Goal: Information Seeking & Learning: Learn about a topic

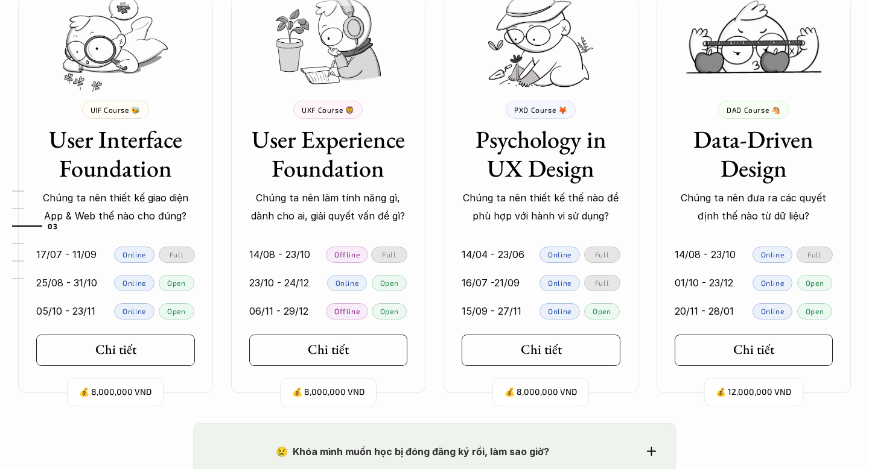
scroll to position [1160, 0]
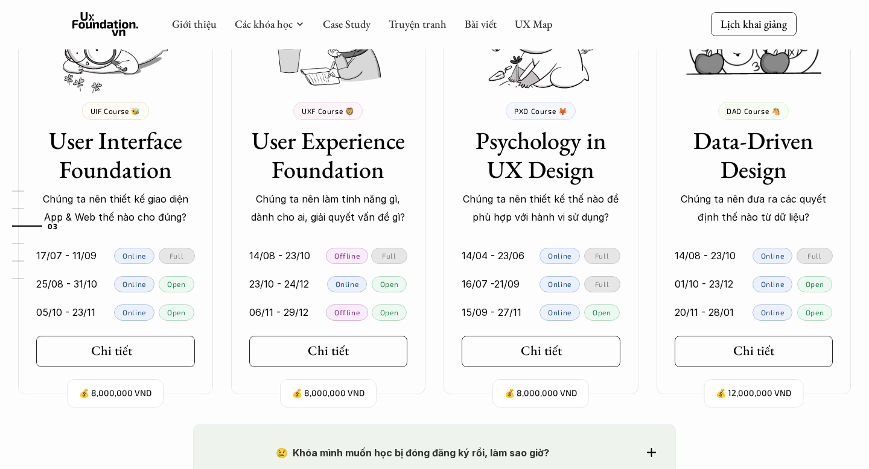
click at [165, 345] on link "Chi tiết" at bounding box center [115, 351] width 159 height 31
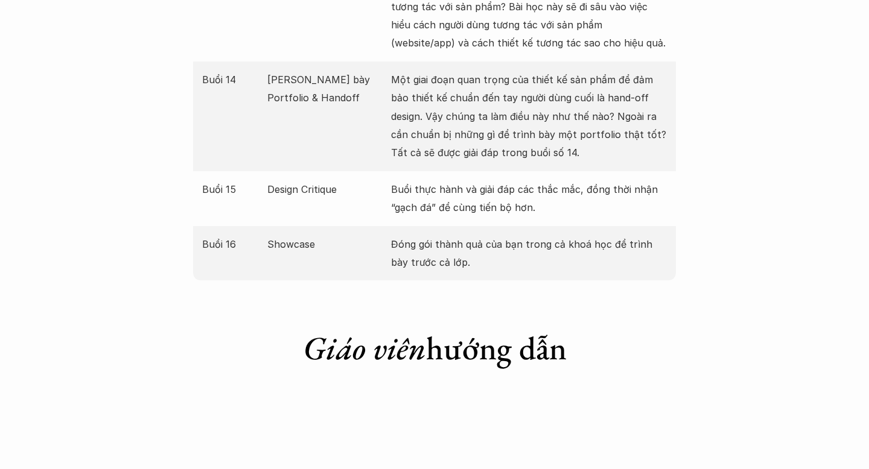
scroll to position [2690, 0]
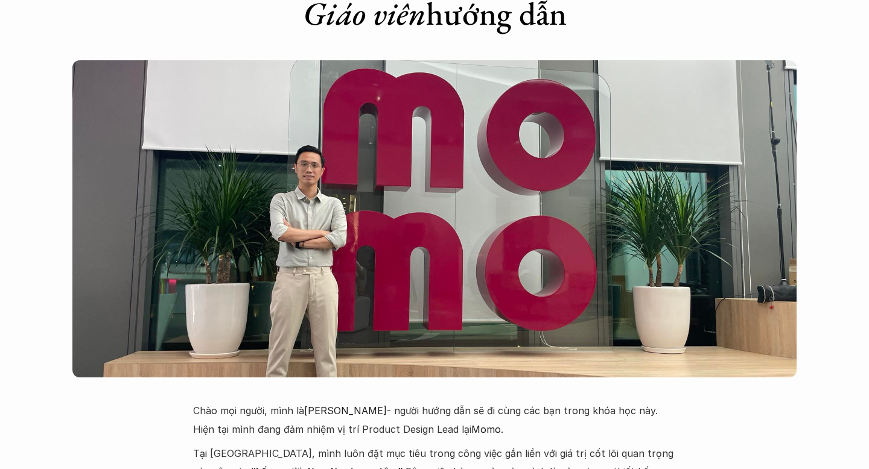
scroll to position [1160, 0]
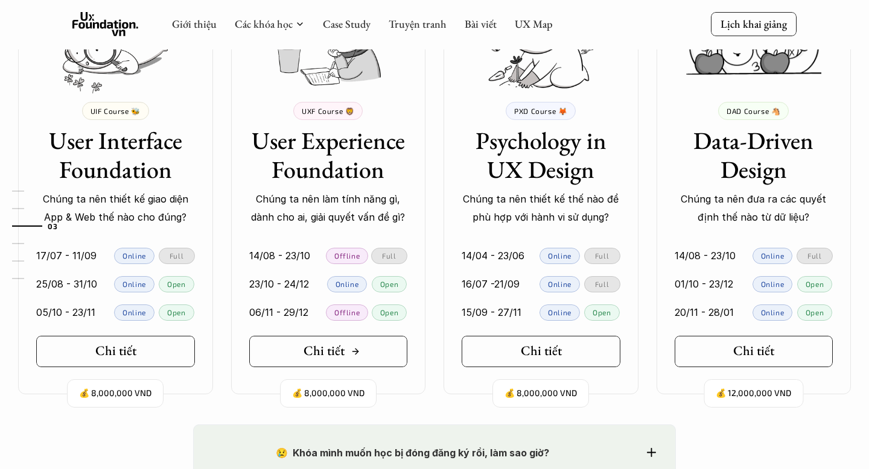
click at [297, 364] on link "Chi tiết" at bounding box center [328, 351] width 159 height 31
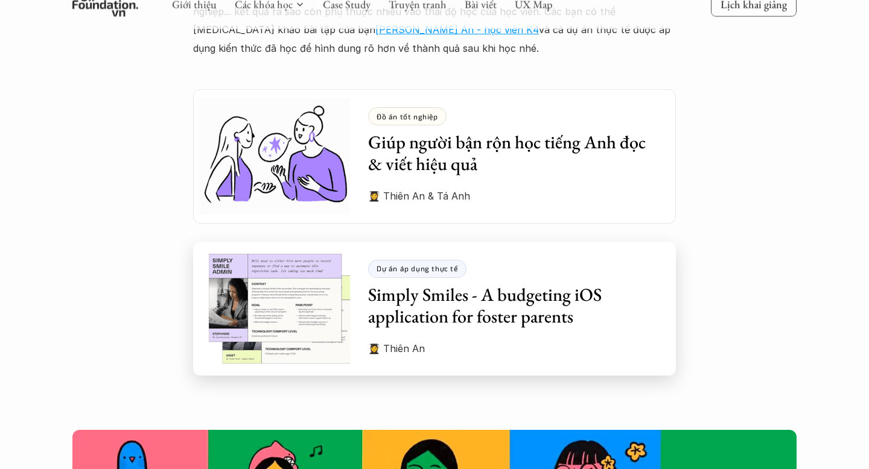
scroll to position [3306, 0]
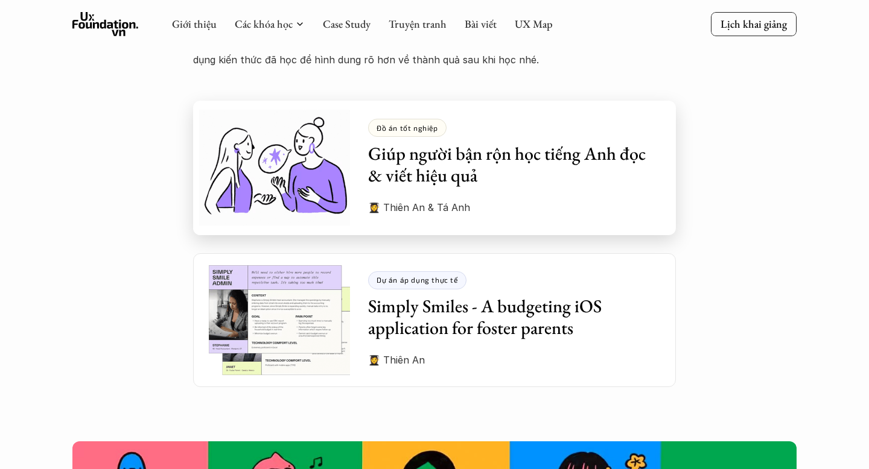
click at [382, 153] on h3 "Giúp người bận rộn học tiếng Anh đọc & viết hiệu quả" at bounding box center [513, 164] width 290 height 43
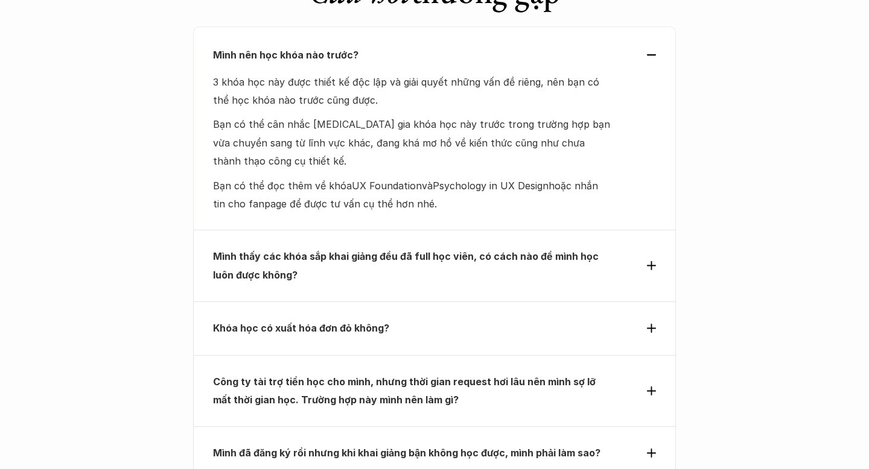
scroll to position [5430, 0]
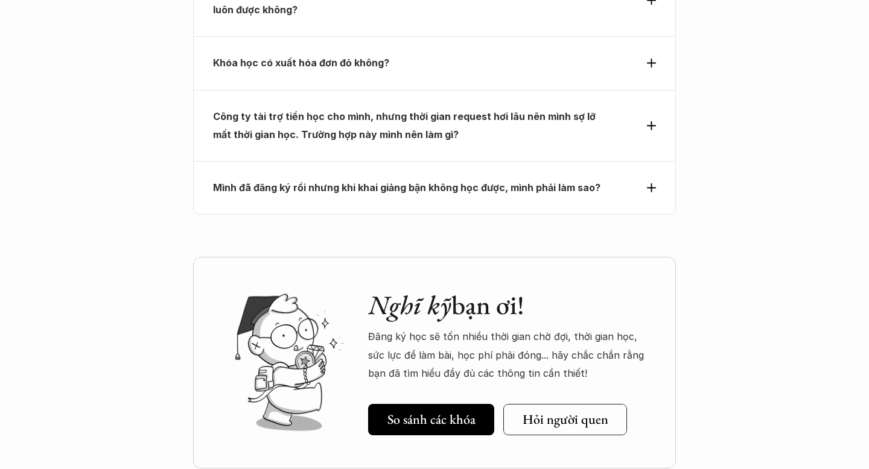
click at [420, 179] on p "Mình đã đăng ký rồi nhưng khi khai giảng bận không học được, mình phải làm sao?" at bounding box center [412, 188] width 399 height 18
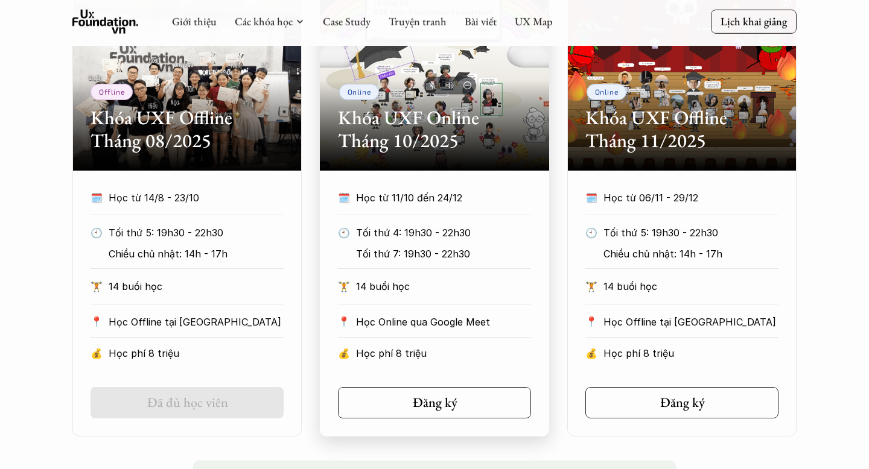
scroll to position [900, 0]
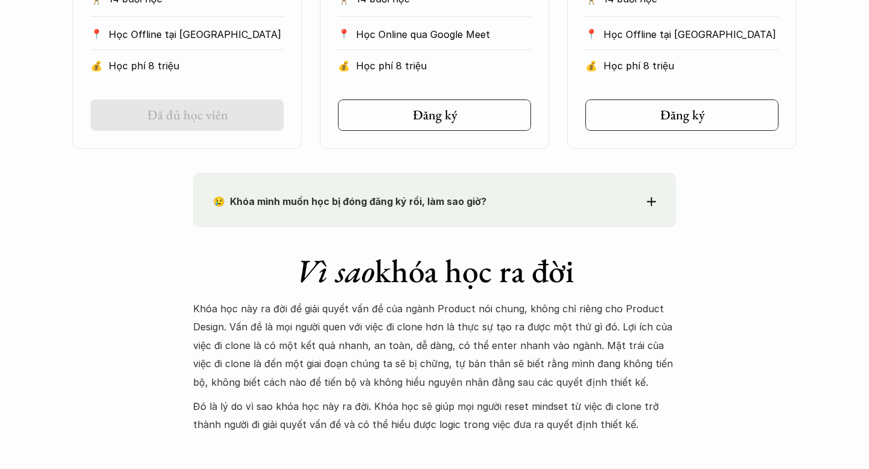
click at [351, 195] on strong "😢 Khóa mình muốn học bị đóng đăng ký rồi, làm sao giờ?" at bounding box center [349, 201] width 273 height 12
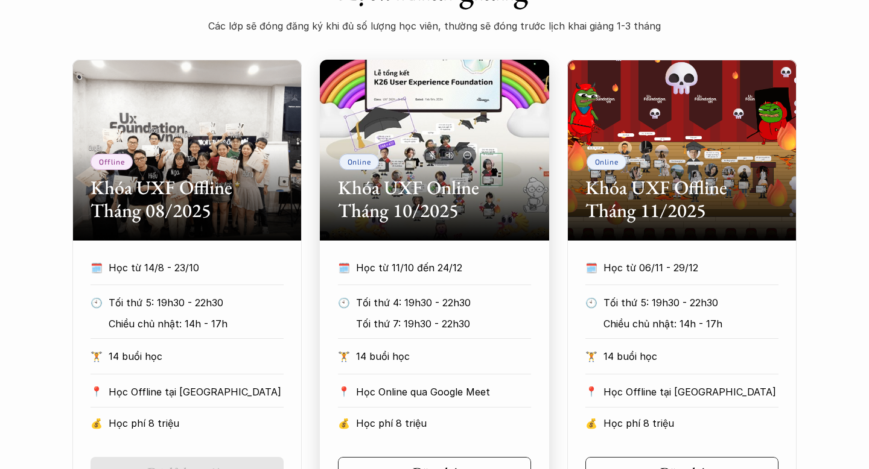
scroll to position [0, 0]
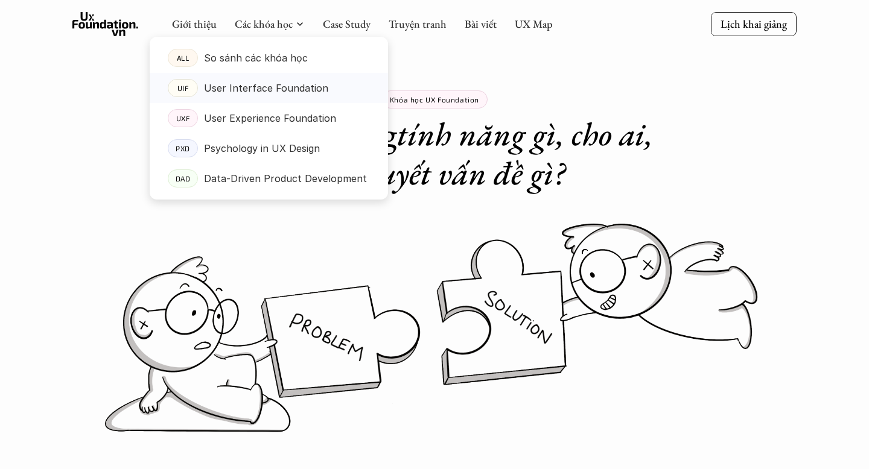
click at [262, 88] on p "User Interface Foundation" at bounding box center [266, 88] width 124 height 18
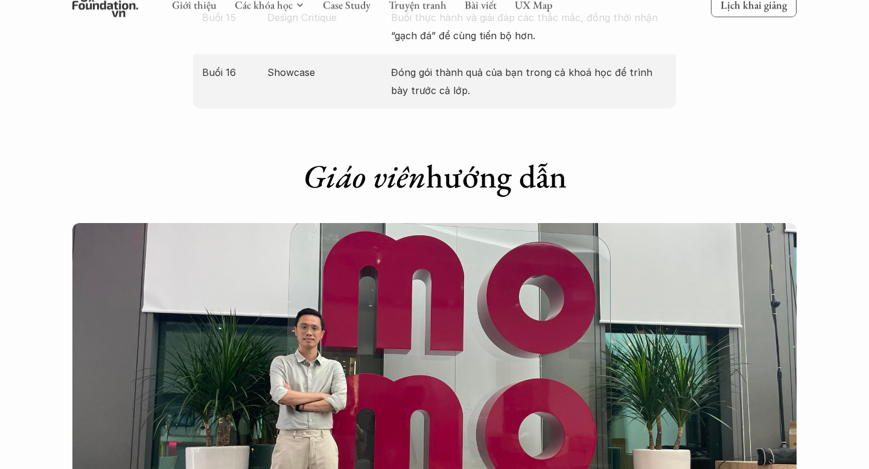
scroll to position [2465, 0]
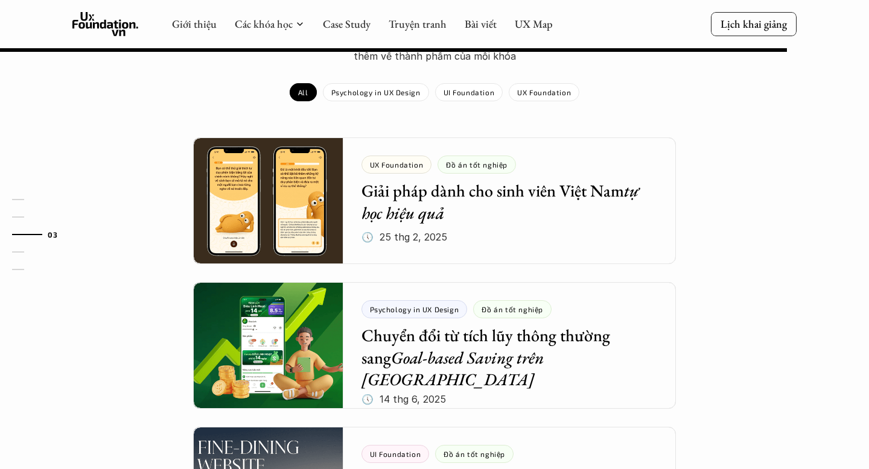
scroll to position [987, 0]
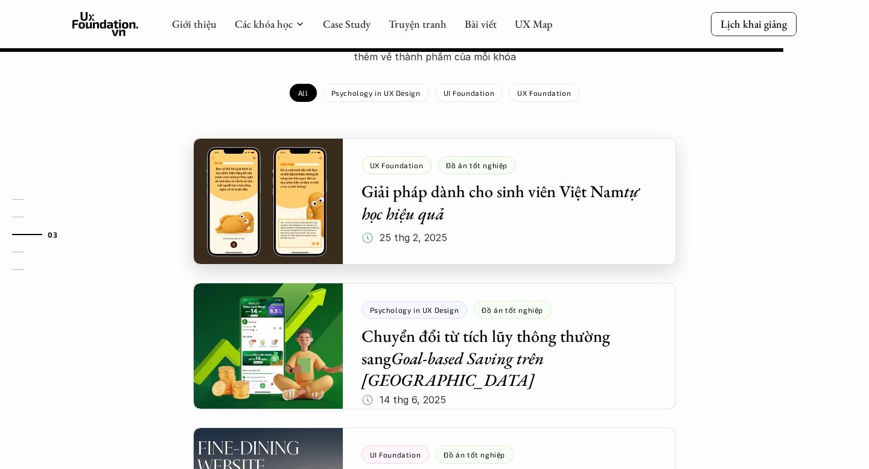
click at [537, 157] on div at bounding box center [434, 201] width 483 height 127
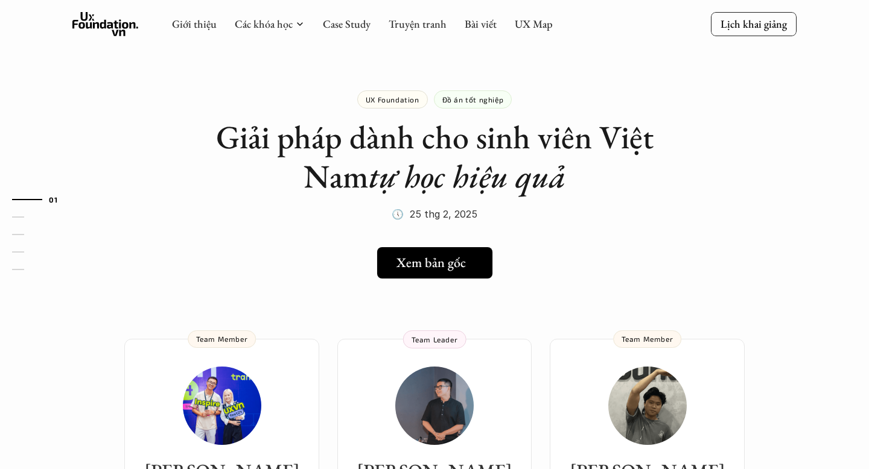
click at [441, 255] on h5 "Xem bản gốc" at bounding box center [430, 263] width 69 height 16
